Goal: Task Accomplishment & Management: Manage account settings

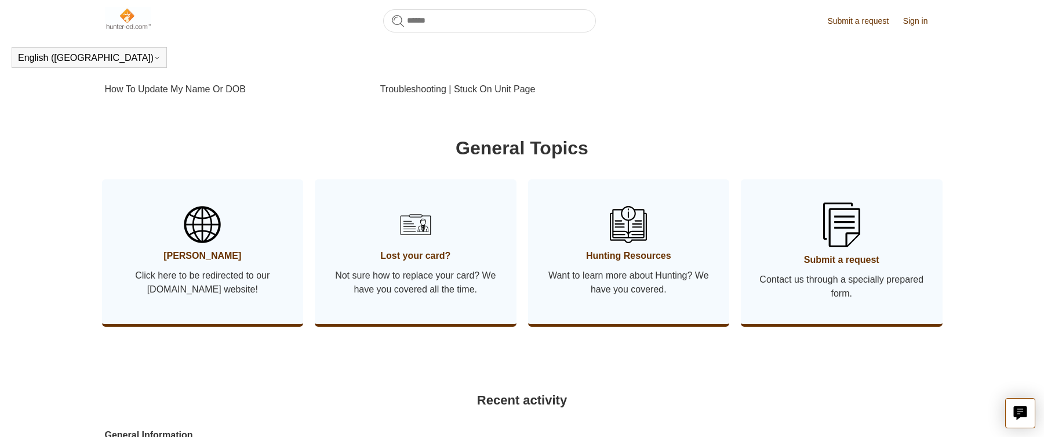
scroll to position [605, 0]
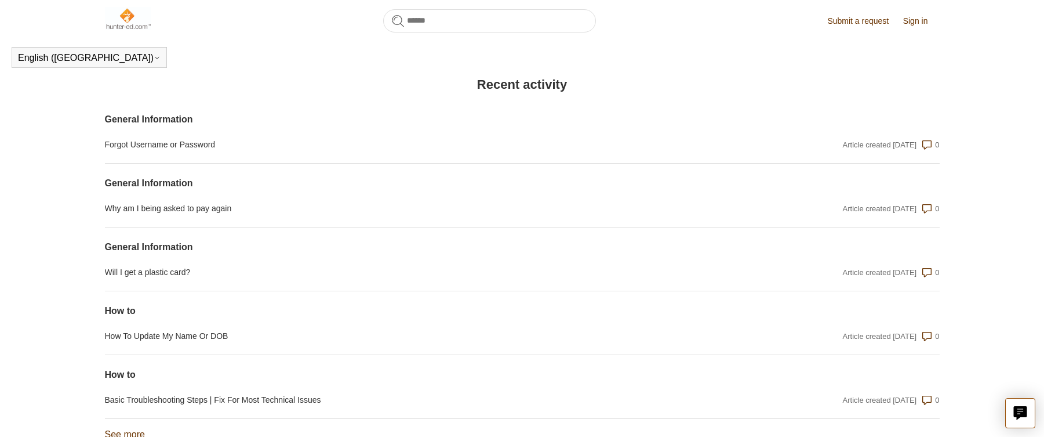
scroll to position [931, 0]
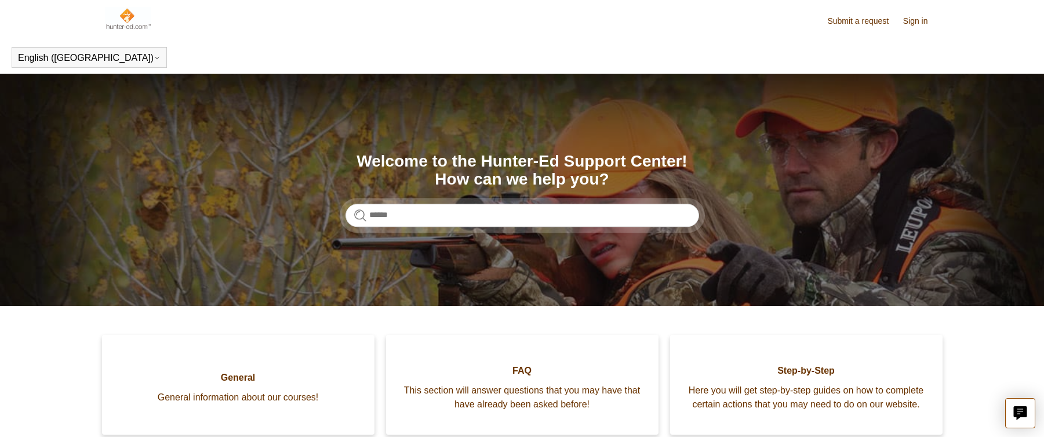
click at [922, 21] on link "Sign in" at bounding box center [921, 21] width 37 height 12
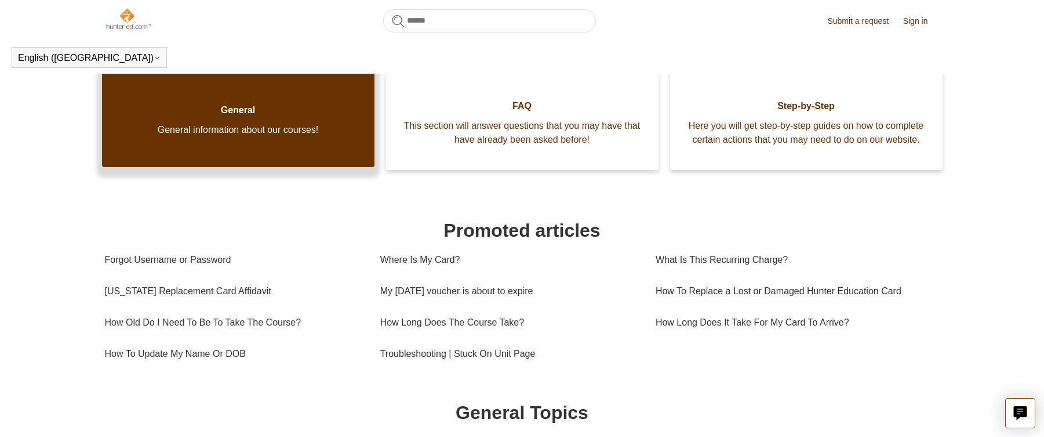
scroll to position [199, 0]
